Goal: Information Seeking & Learning: Learn about a topic

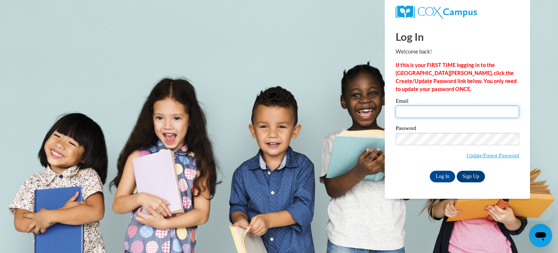
click at [420, 114] on input "Email" at bounding box center [458, 111] width 124 height 12
type input "[PERSON_NAME][EMAIL_ADDRESS][PERSON_NAME][DOMAIN_NAME]"
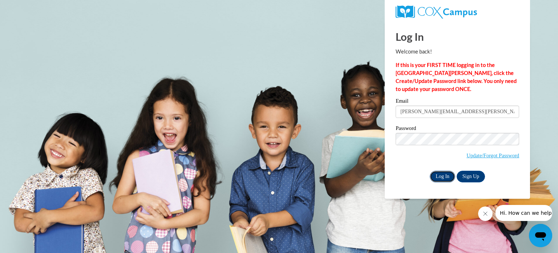
click at [441, 176] on input "Log In" at bounding box center [442, 176] width 25 height 12
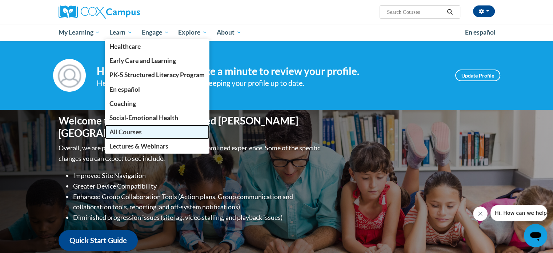
click at [125, 133] on span "All Courses" at bounding box center [125, 132] width 32 height 8
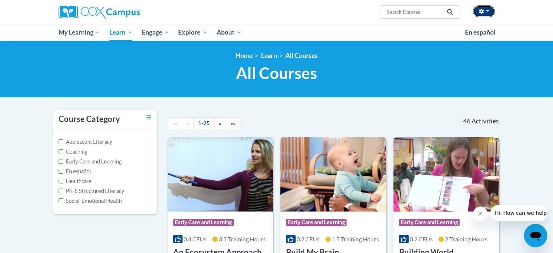
click at [486, 12] on button "button" at bounding box center [484, 11] width 22 height 12
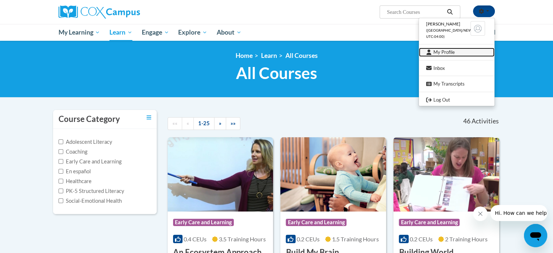
click at [449, 51] on link "My Profile" at bounding box center [457, 52] width 76 height 9
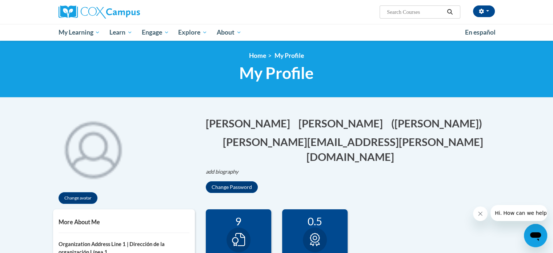
click at [407, 11] on input "Search..." at bounding box center [415, 12] width 58 height 9
type input "team collabrations"
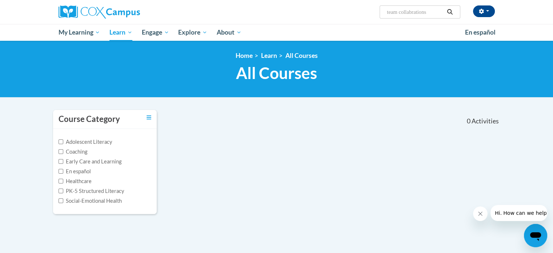
drag, startPoint x: 437, startPoint y: 10, endPoint x: 381, endPoint y: 14, distance: 56.1
click at [381, 14] on span "Search Search... team collabrations" at bounding box center [419, 11] width 80 height 13
type input "team"
drag, startPoint x: 404, startPoint y: 12, endPoint x: 381, endPoint y: 14, distance: 23.0
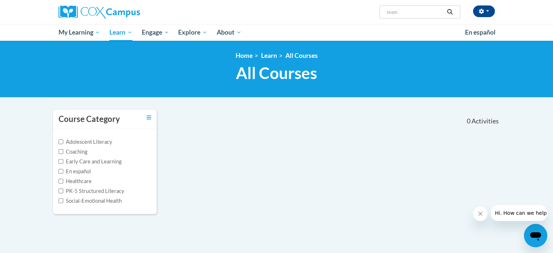
click at [381, 14] on span "Search Search... team" at bounding box center [419, 11] width 80 height 13
click at [429, 12] on input "Search..." at bounding box center [415, 12] width 58 height 9
type input "team meetings"
drag, startPoint x: 422, startPoint y: 12, endPoint x: 373, endPoint y: 11, distance: 49.4
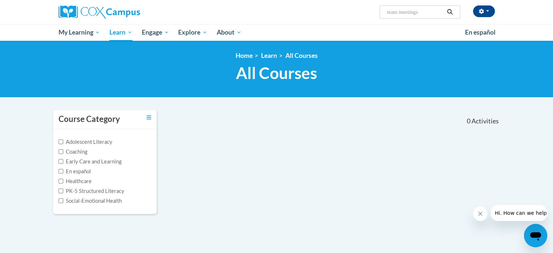
click at [373, 11] on div "[PERSON_NAME] ([GEOGRAPHIC_DATA]/New_York UTC-04:00) My Profile Inbox My Transc…" at bounding box center [351, 9] width 298 height 19
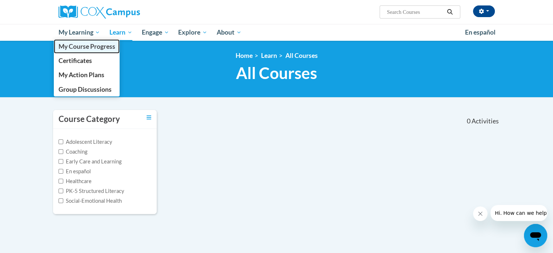
click at [97, 46] on span "My Course Progress" at bounding box center [86, 47] width 57 height 8
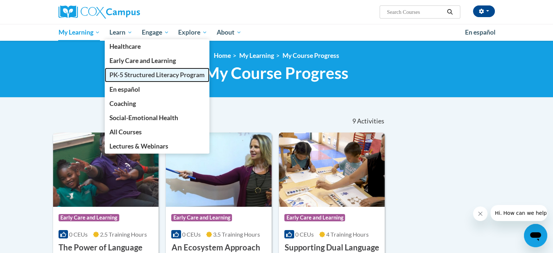
click at [144, 72] on span "PK-5 Structured Literacy Program" at bounding box center [156, 75] width 95 height 8
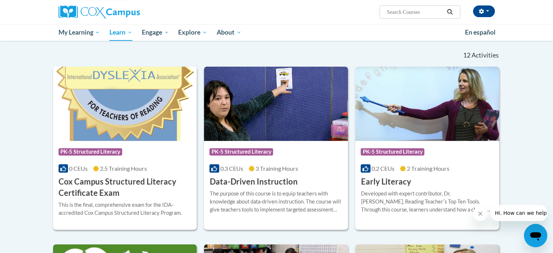
scroll to position [254, 0]
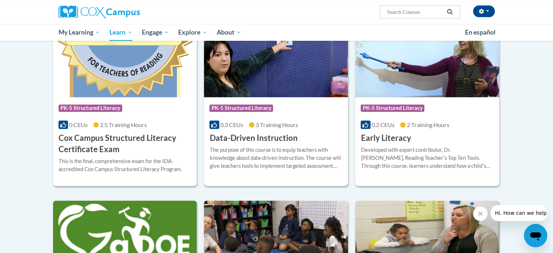
click at [276, 138] on h3 "Data-Driven Instruction" at bounding box center [253, 137] width 88 height 11
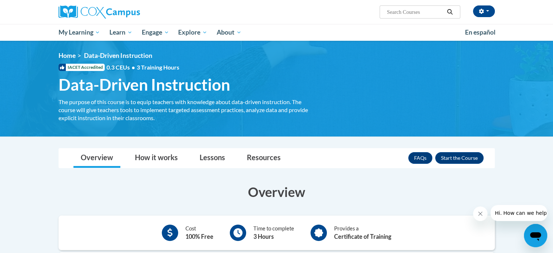
click at [427, 12] on input "Search..." at bounding box center [415, 12] width 58 height 9
type input "building vocabulary through converstaions"
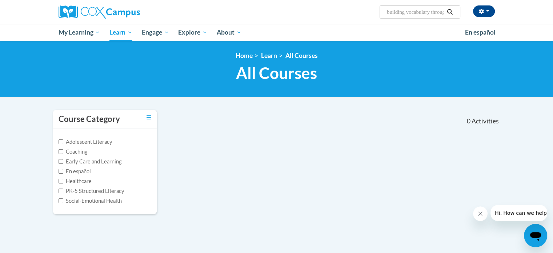
drag, startPoint x: 0, startPoint y: 0, endPoint x: 281, endPoint y: 140, distance: 314.4
click at [281, 142] on div "Course Category Adolescent Literacy Coaching Early Care and Learning En español…" at bounding box center [277, 166] width 458 height 114
click at [289, 29] on ul "My Learning My Learning My Course Progress Certificates My Action Plans Group D…" at bounding box center [257, 32] width 406 height 17
click at [432, 13] on input "building vocabulary through converstaions" at bounding box center [415, 12] width 58 height 9
type input "through converstaions"
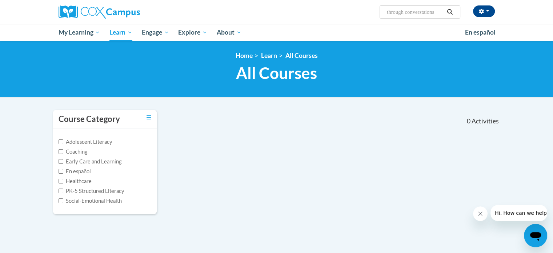
drag, startPoint x: 442, startPoint y: 12, endPoint x: 384, endPoint y: 8, distance: 58.3
click at [384, 8] on span "Search Search... through converstaions" at bounding box center [419, 11] width 80 height 13
